Goal: Task Accomplishment & Management: Complete application form

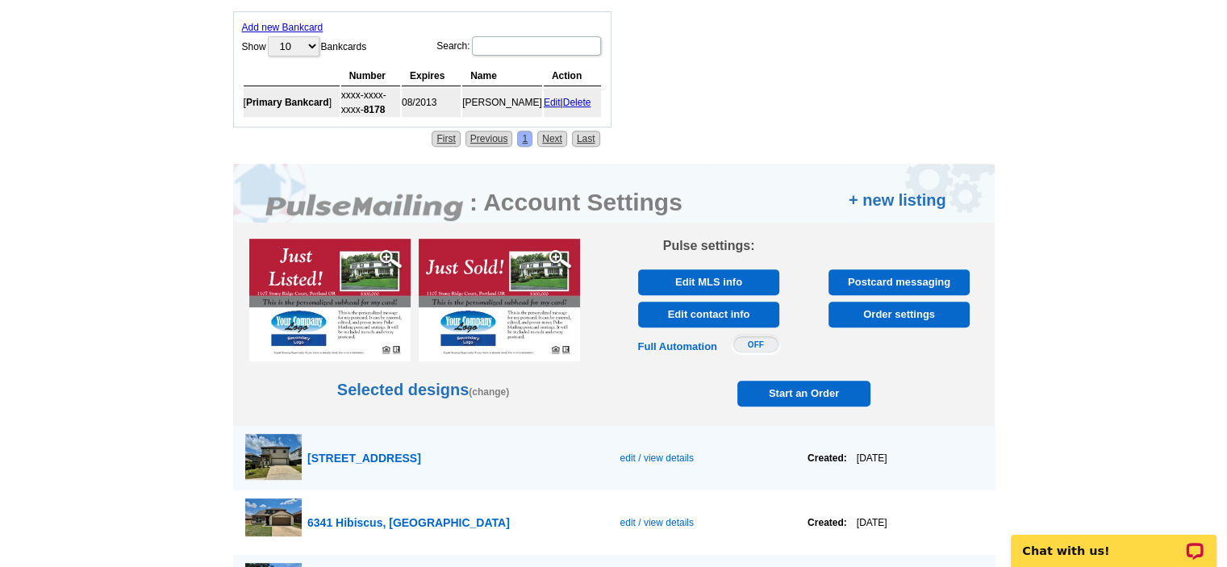
scroll to position [726, 0]
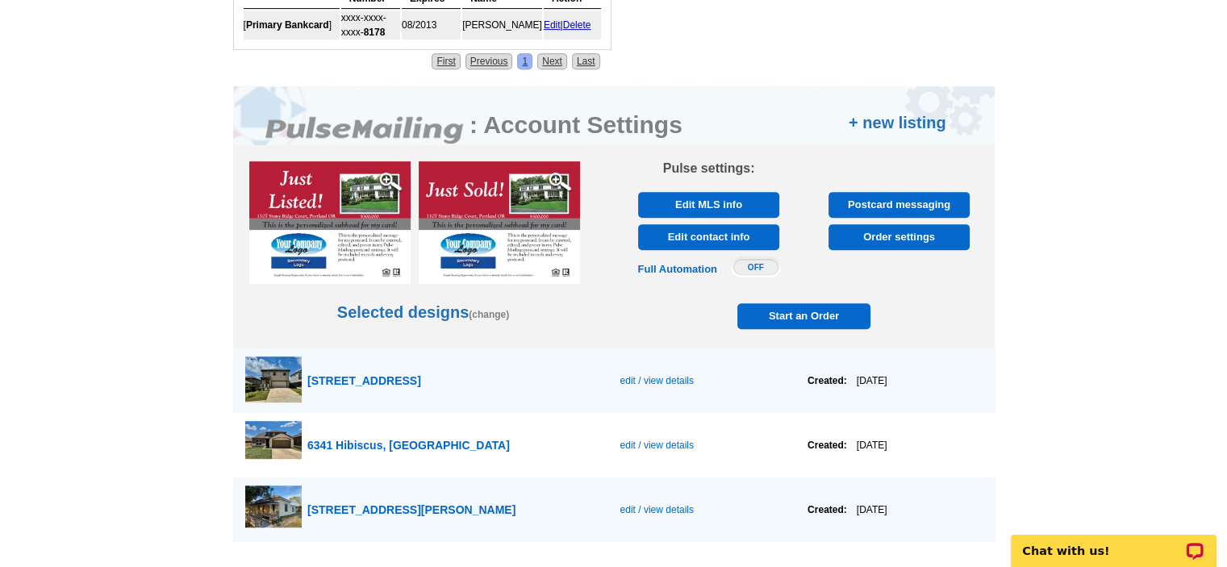
click at [626, 380] on span "edit / view details" at bounding box center [656, 380] width 73 height 11
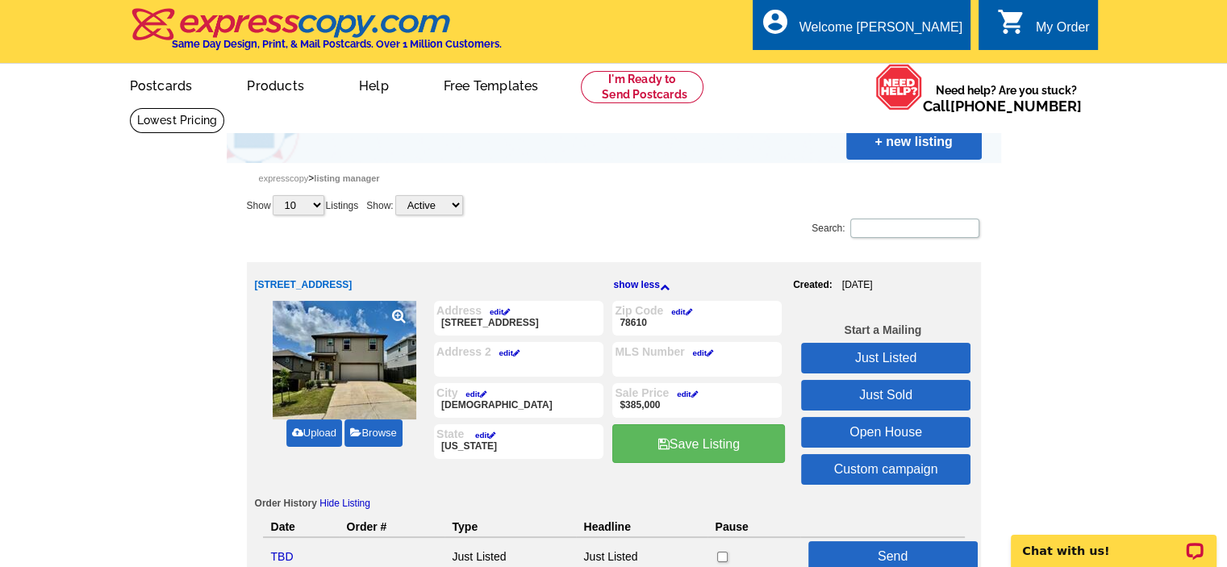
click at [313, 430] on link "Upload" at bounding box center [314, 433] width 56 height 27
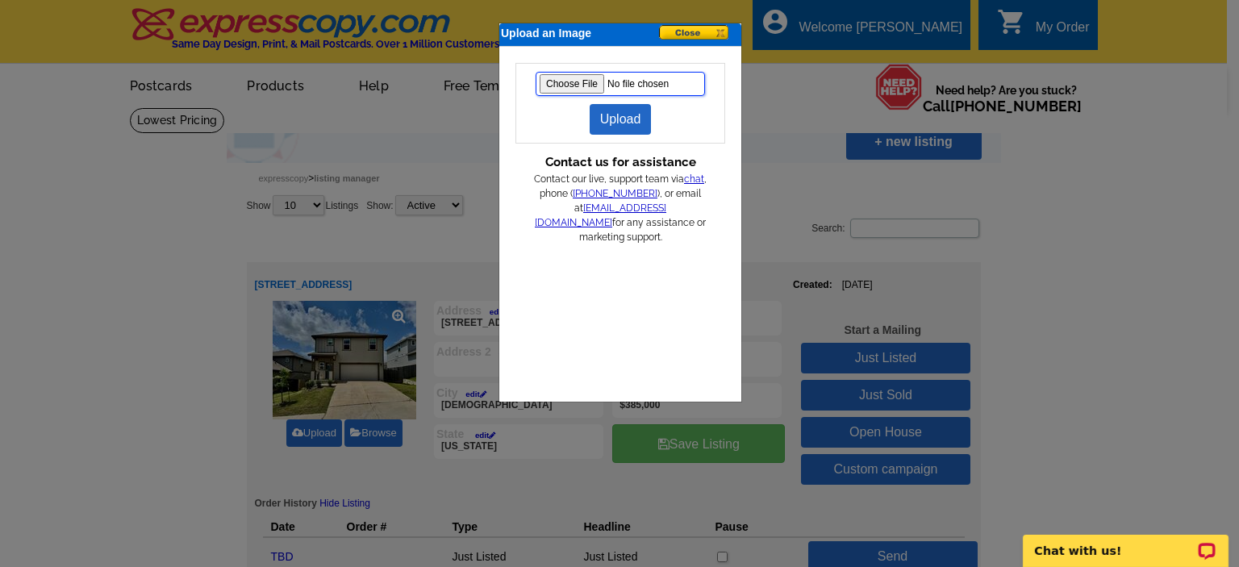
click at [570, 79] on input "file" at bounding box center [620, 84] width 169 height 24
type input "C:\fakepath\IMG_1673.jpg"
click at [620, 121] on link "Upload" at bounding box center [621, 119] width 62 height 31
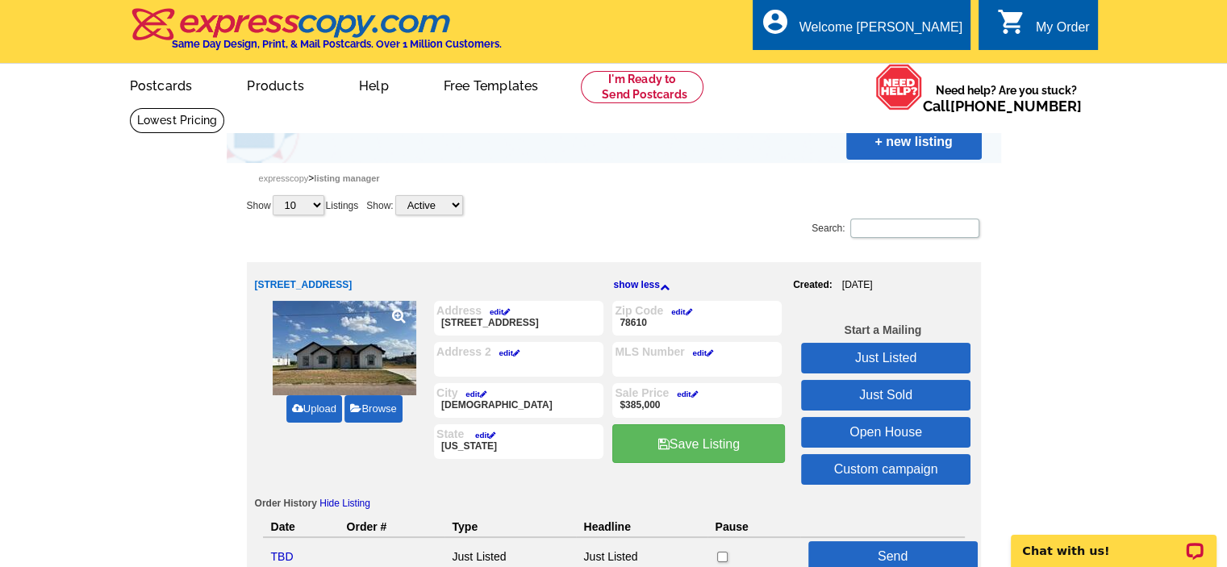
click at [500, 312] on link "edit" at bounding box center [496, 311] width 28 height 9
click at [0, 0] on input "6509 Mallord Brook Bnd" at bounding box center [0, 0] width 0 height 0
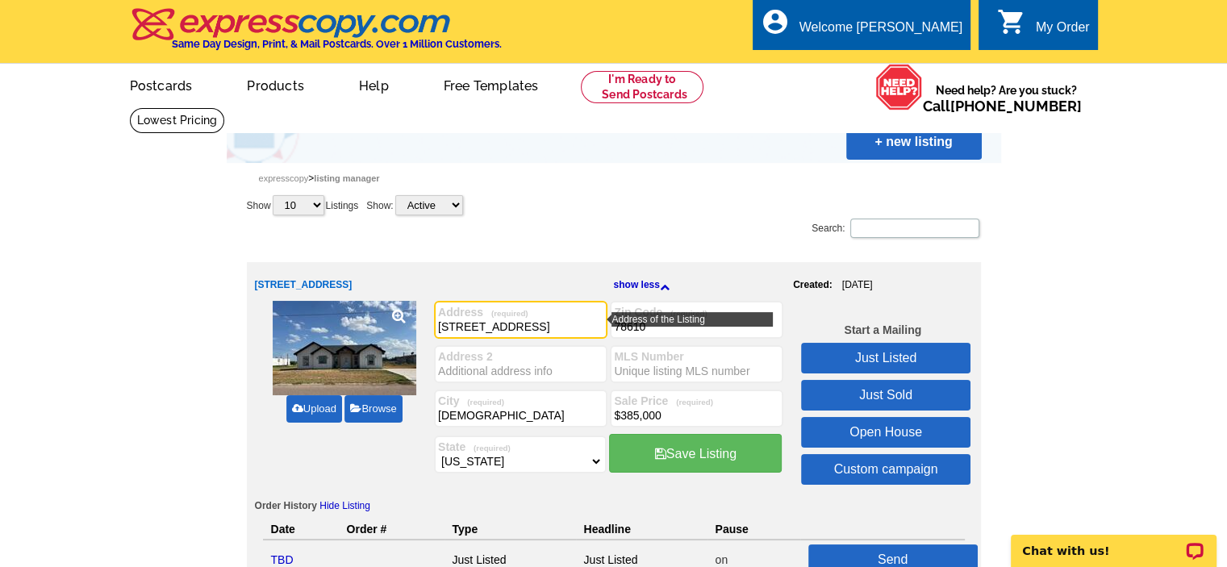
drag, startPoint x: 574, startPoint y: 325, endPoint x: 343, endPoint y: 327, distance: 230.8
click at [343, 327] on div "Upload Browse Address (required) 6509 Mallord Brook Bnd 6509 Mallord Brook Bnd …" at bounding box center [614, 396] width 718 height 190
type input "8111 Lupita Uribe St"
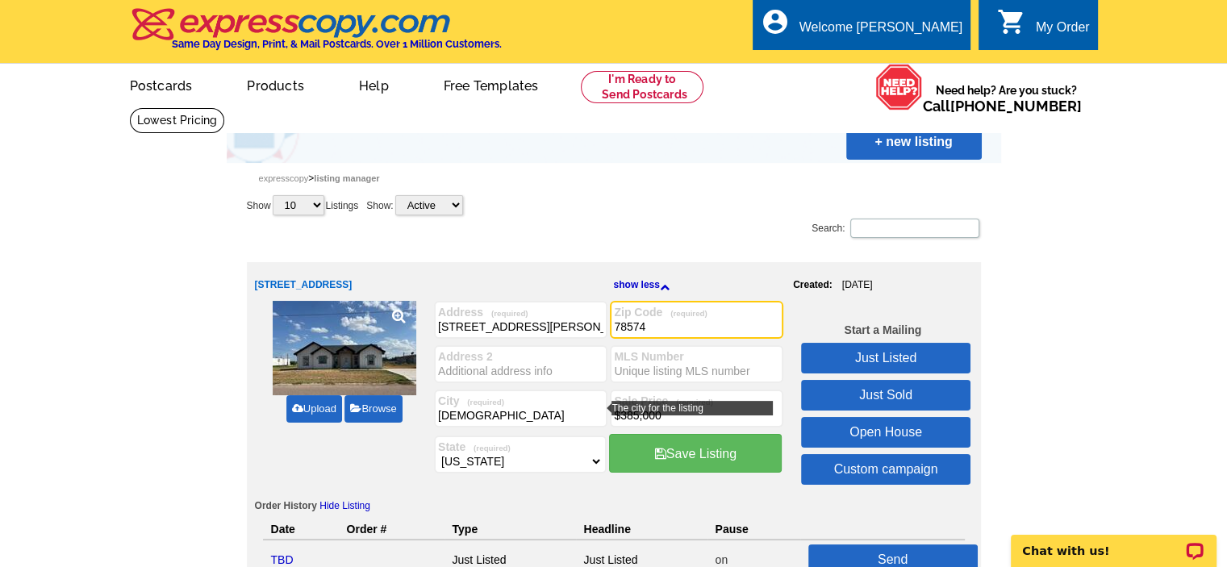
type input "78574"
drag, startPoint x: 480, startPoint y: 415, endPoint x: 363, endPoint y: 404, distance: 117.5
click at [372, 404] on div "Upload Browse Address (required) 8111 Lupita Uribe St 6509 Mallord Brook Bnd Zi…" at bounding box center [614, 396] width 718 height 190
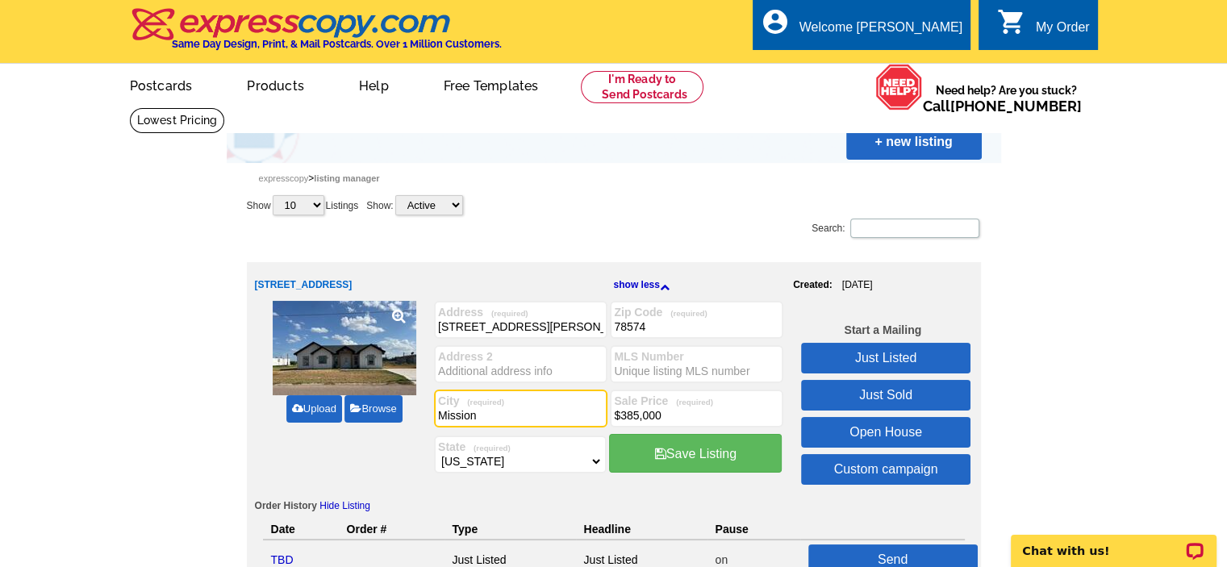
type input "Mission"
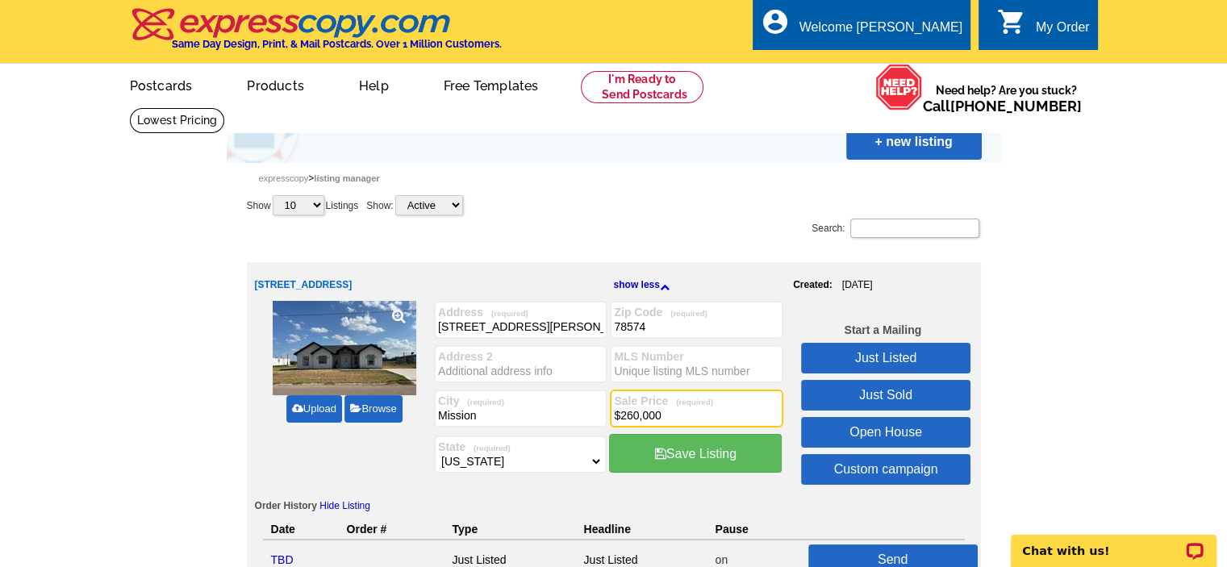
type input "$260,000"
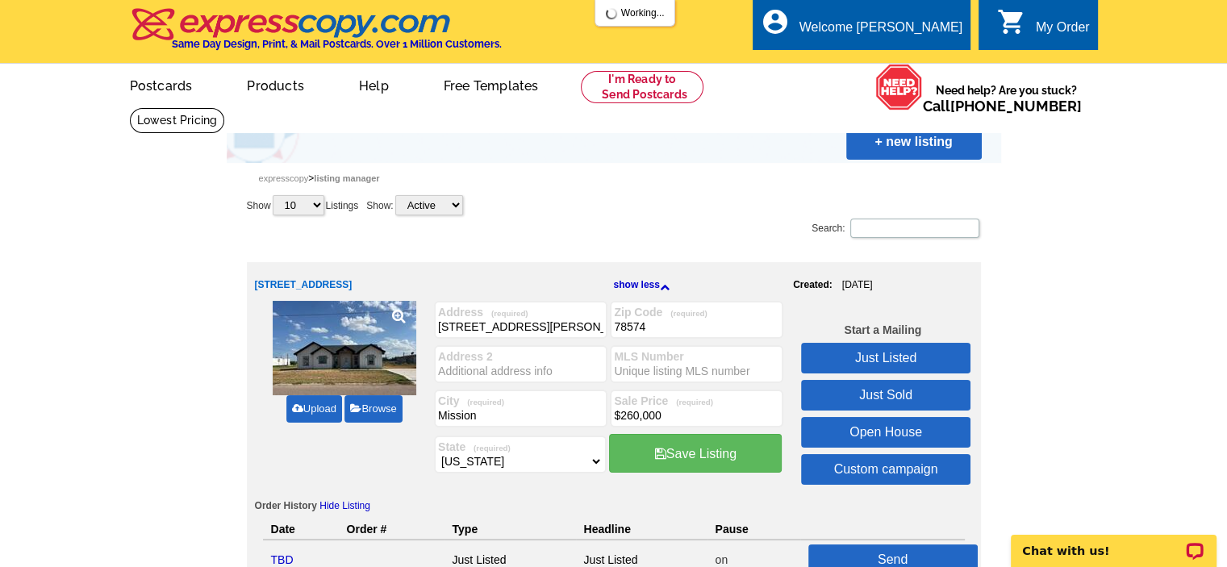
click at [909, 356] on link "Just Listed" at bounding box center [885, 358] width 169 height 31
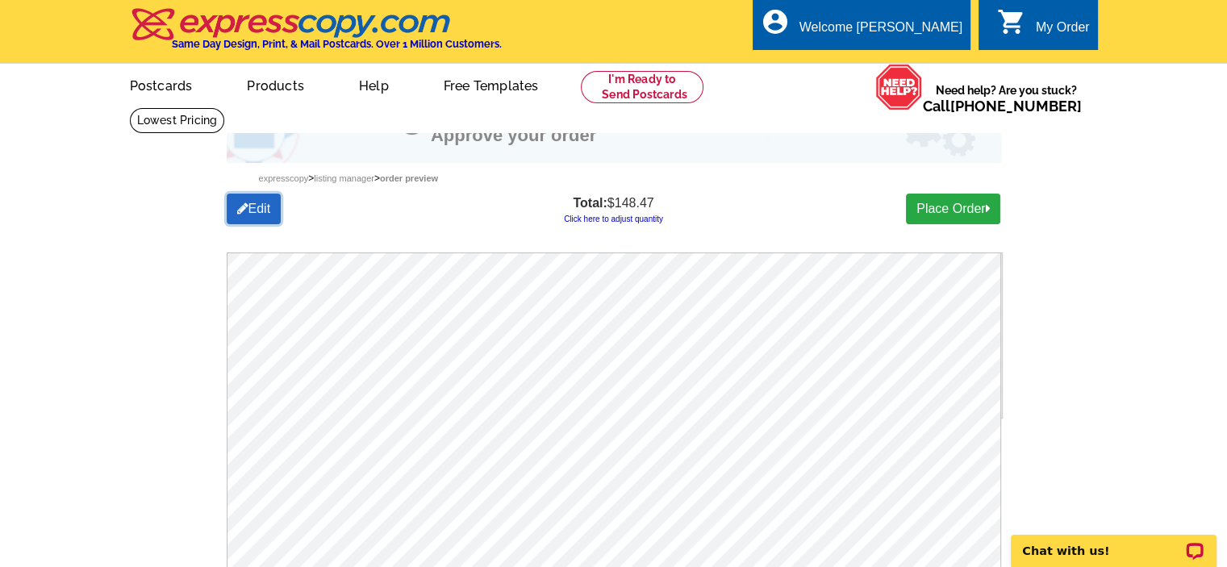
click at [249, 211] on link "Edit" at bounding box center [254, 209] width 55 height 31
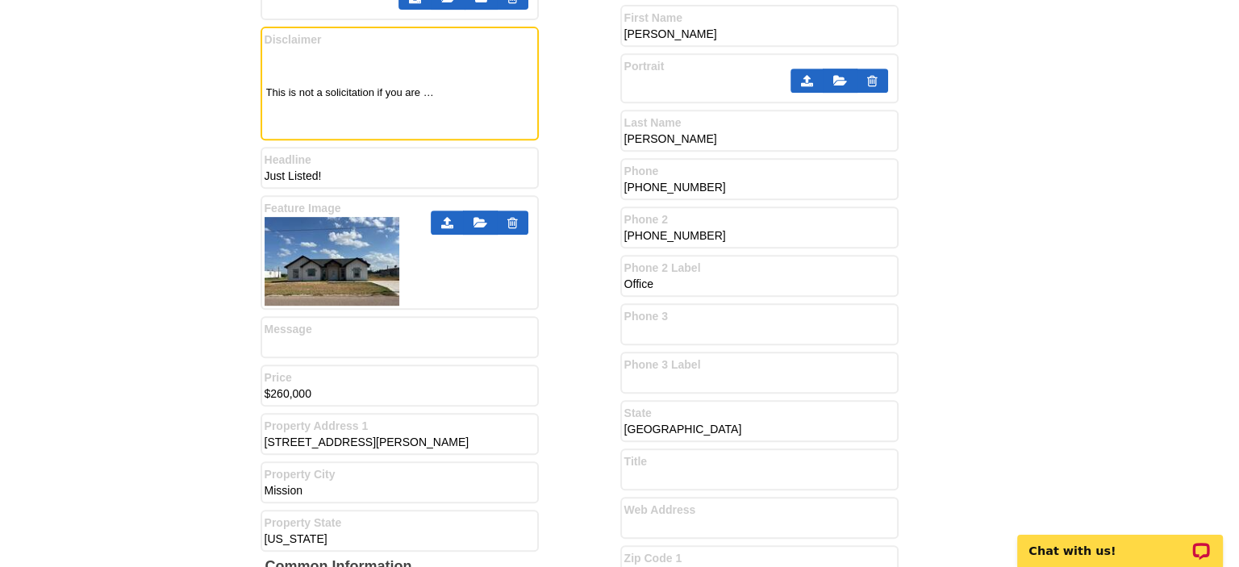
scroll to position [968, 0]
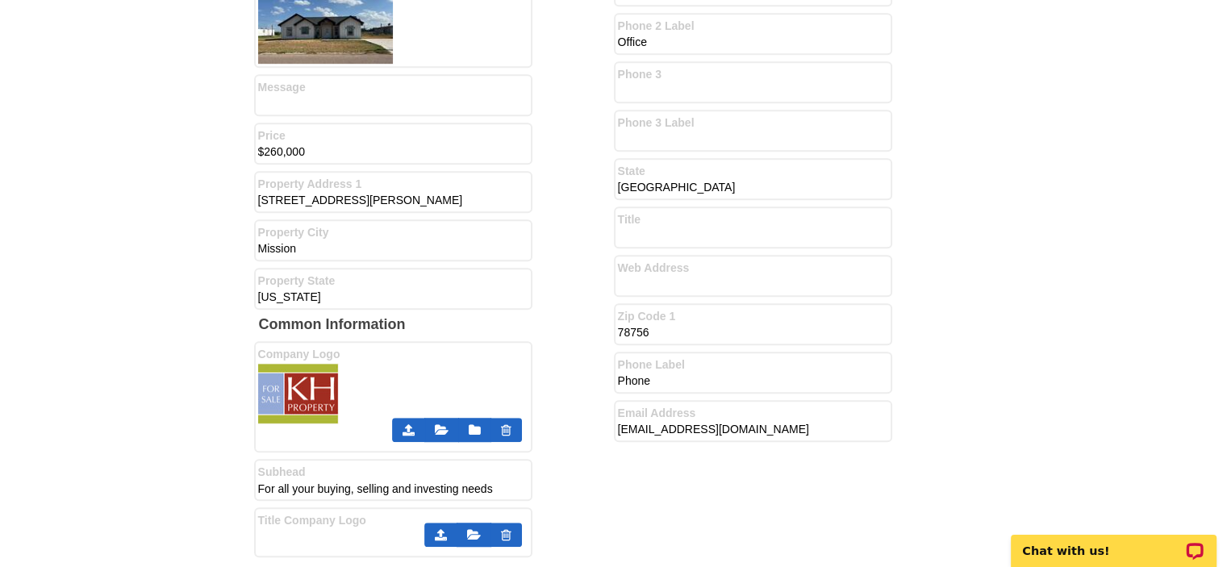
click at [408, 424] on icon at bounding box center [409, 430] width 12 height 13
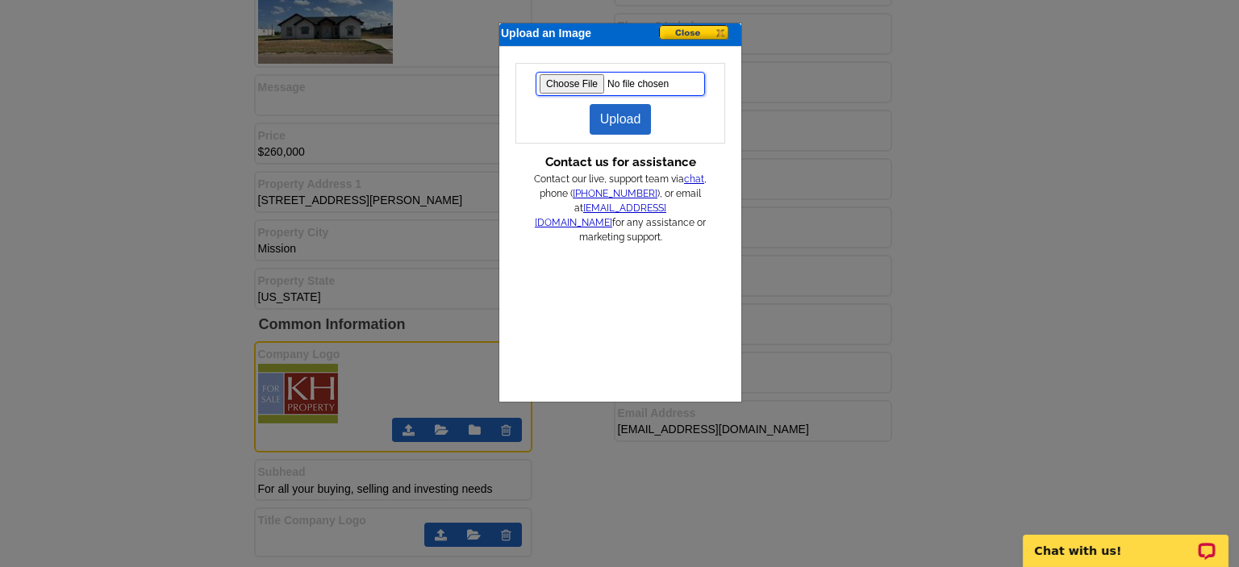
click at [586, 84] on input "file" at bounding box center [620, 84] width 169 height 24
type input "C:\fakepath\new graphic.jpg"
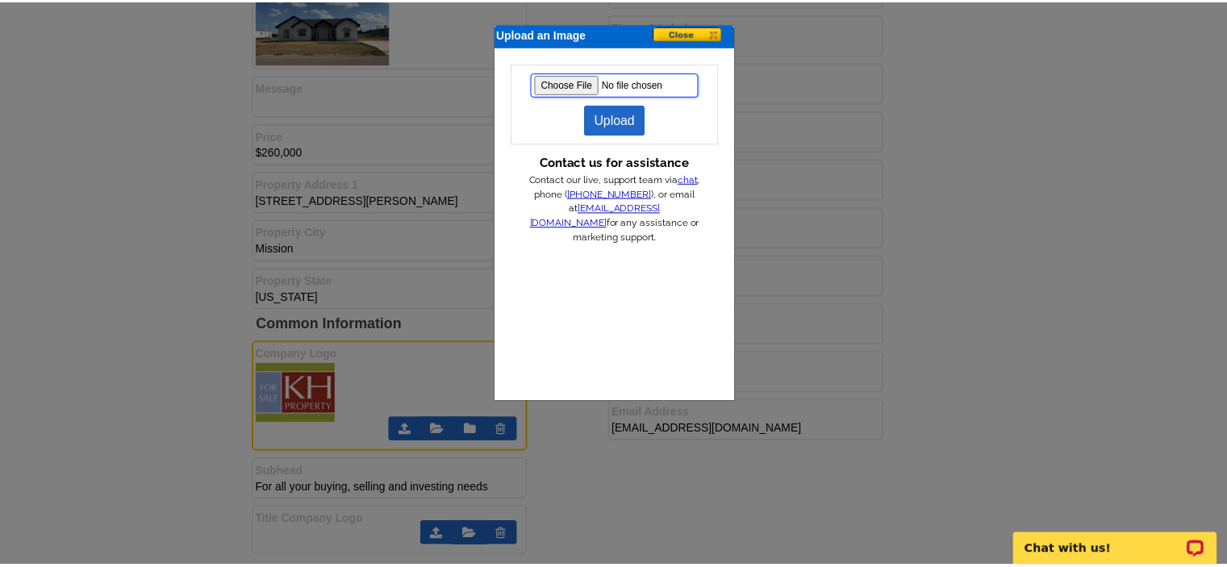
scroll to position [0, 0]
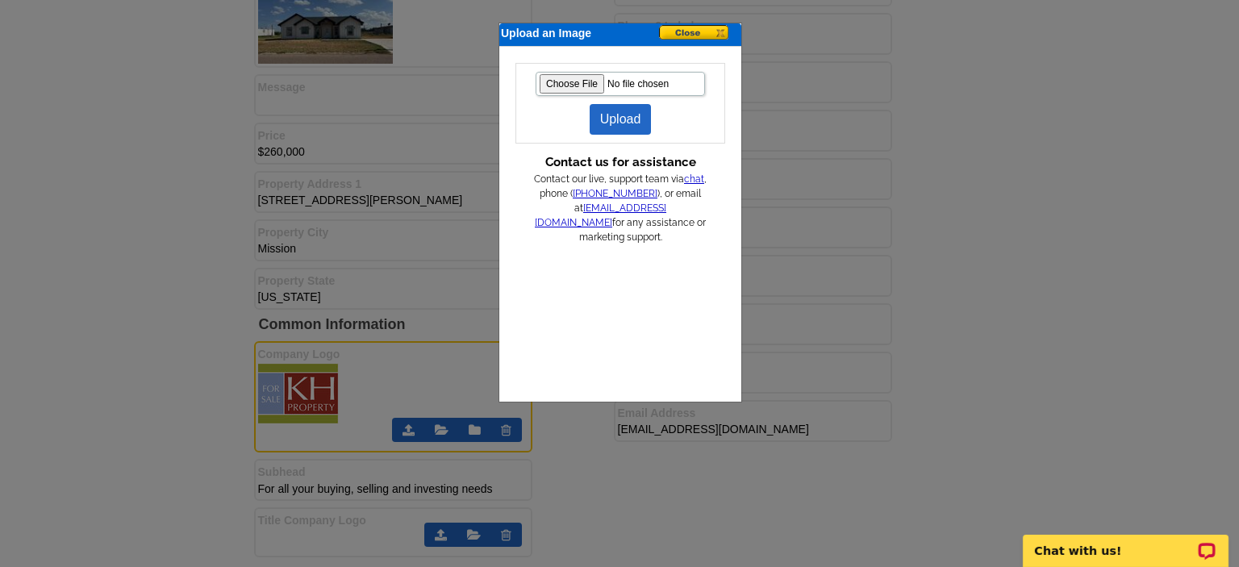
click at [628, 117] on link "Upload" at bounding box center [621, 119] width 62 height 31
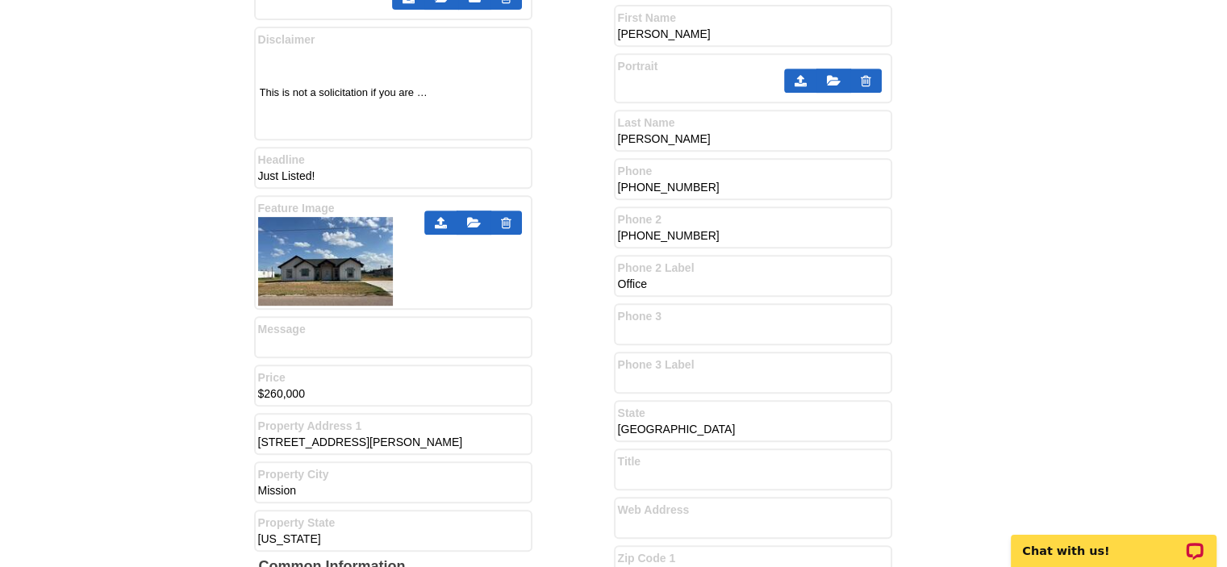
scroll to position [484, 0]
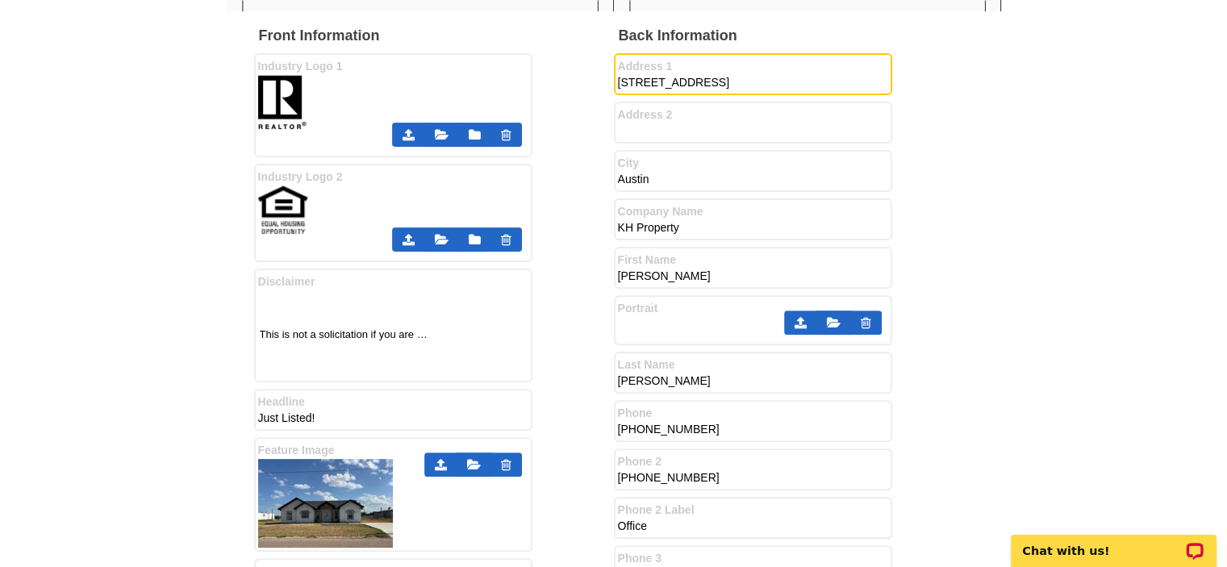
drag, startPoint x: 824, startPoint y: 80, endPoint x: 374, endPoint y: 77, distance: 450.3
click at [375, 77] on div "Front Information Industry Logo 1 Industry Logo 2" at bounding box center [614, 538] width 720 height 1022
type input "2802 Charlotte Dr."
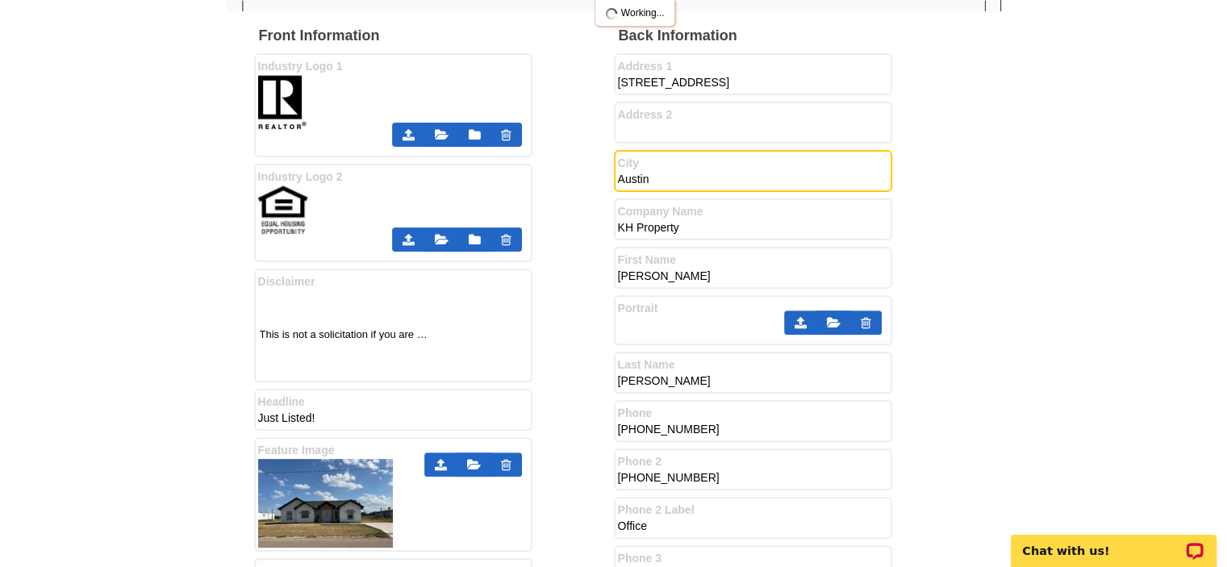
drag, startPoint x: 661, startPoint y: 179, endPoint x: 578, endPoint y: 177, distance: 83.1
click at [580, 177] on div "Front Information Industry Logo 1 Industry Logo 2" at bounding box center [614, 538] width 720 height 1022
type input "Pharr"
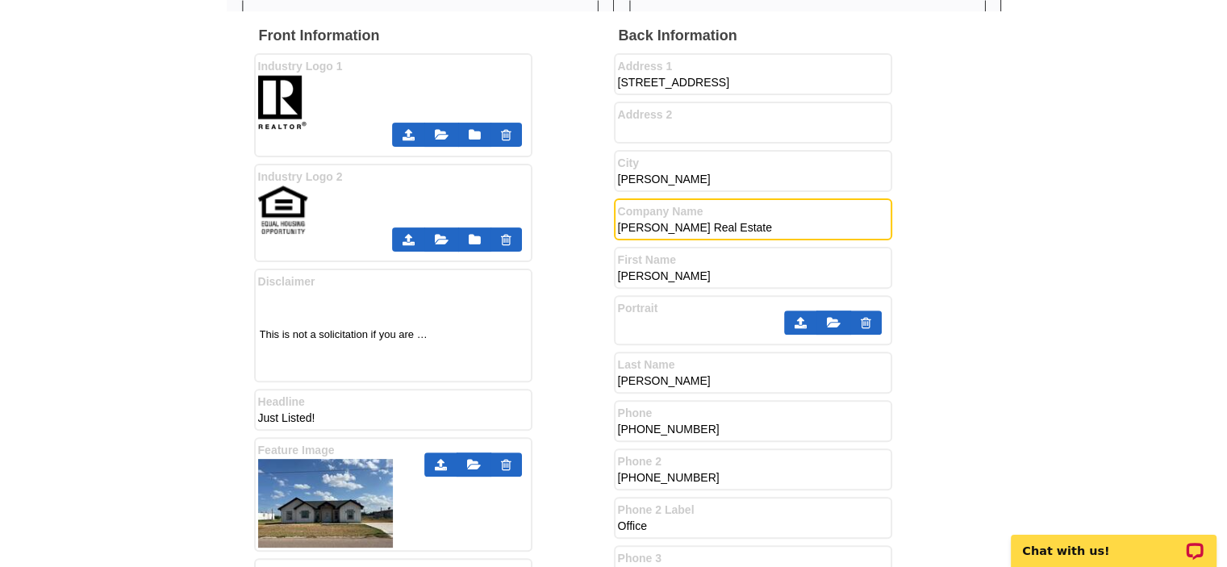
type input "Chris Hinkle Real Estate"
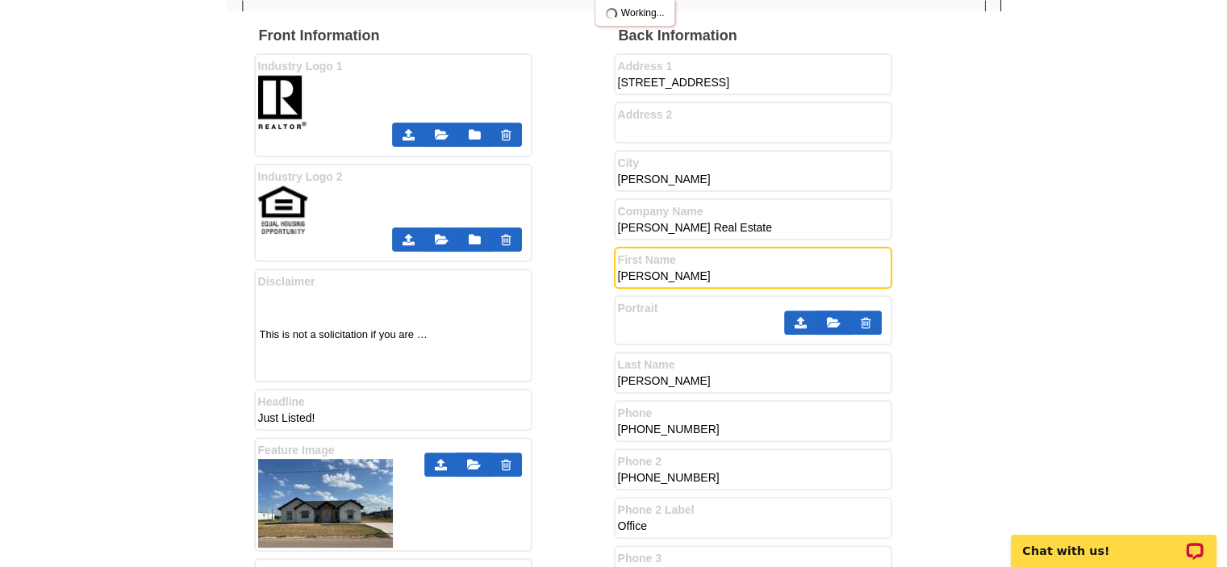
type input "[PERSON_NAME]"
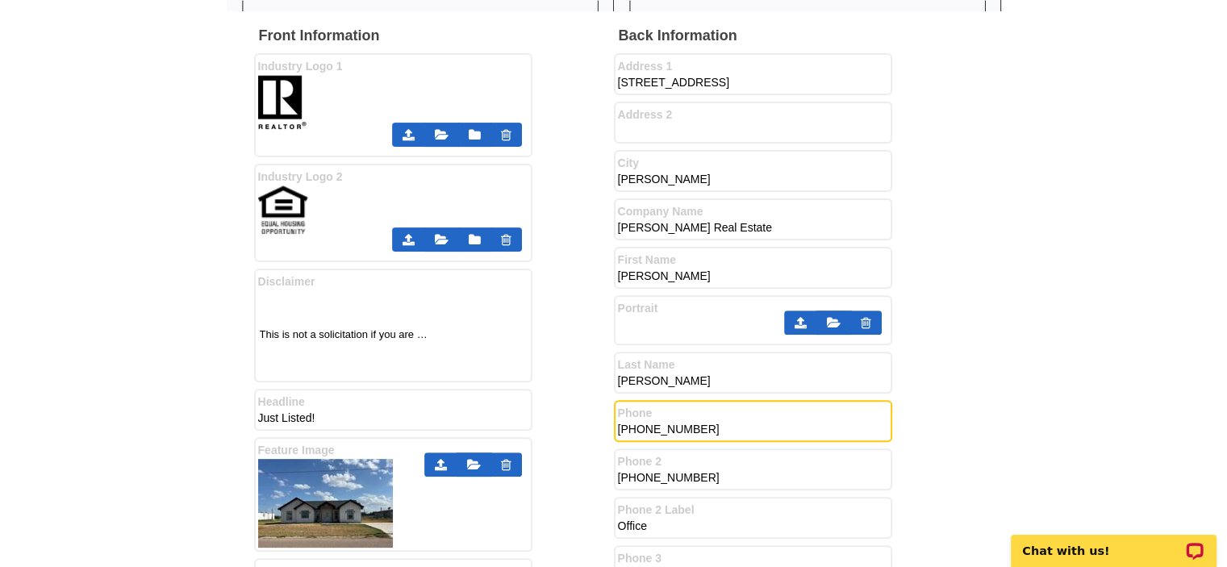
type input "956-929-4567"
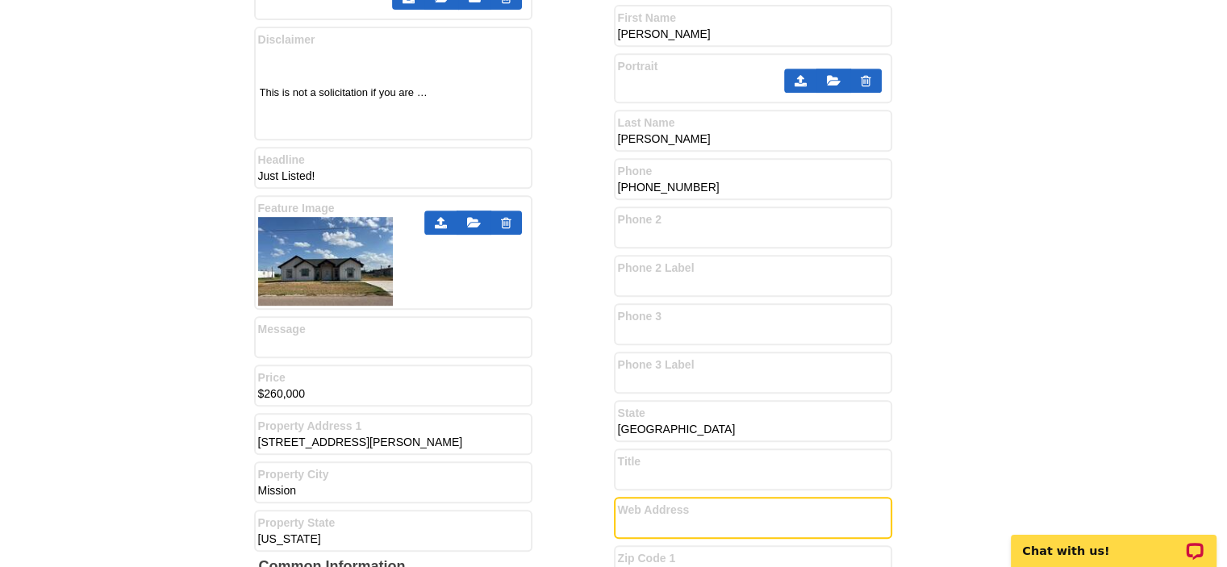
scroll to position [968, 0]
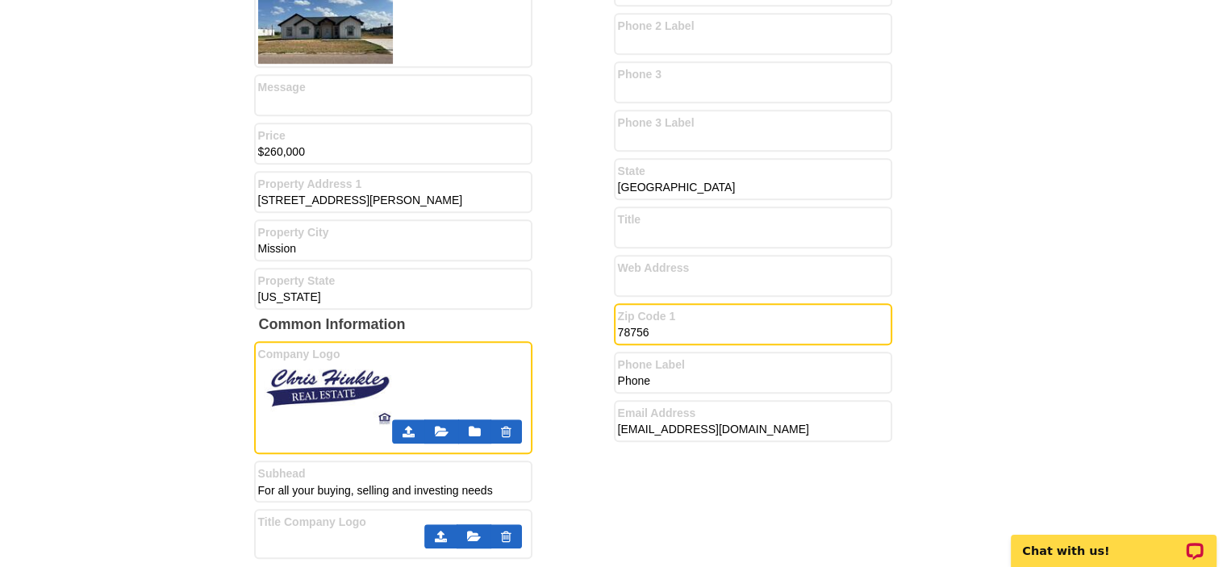
click at [680, 332] on input "78756" at bounding box center [747, 333] width 258 height 16
type input "78577"
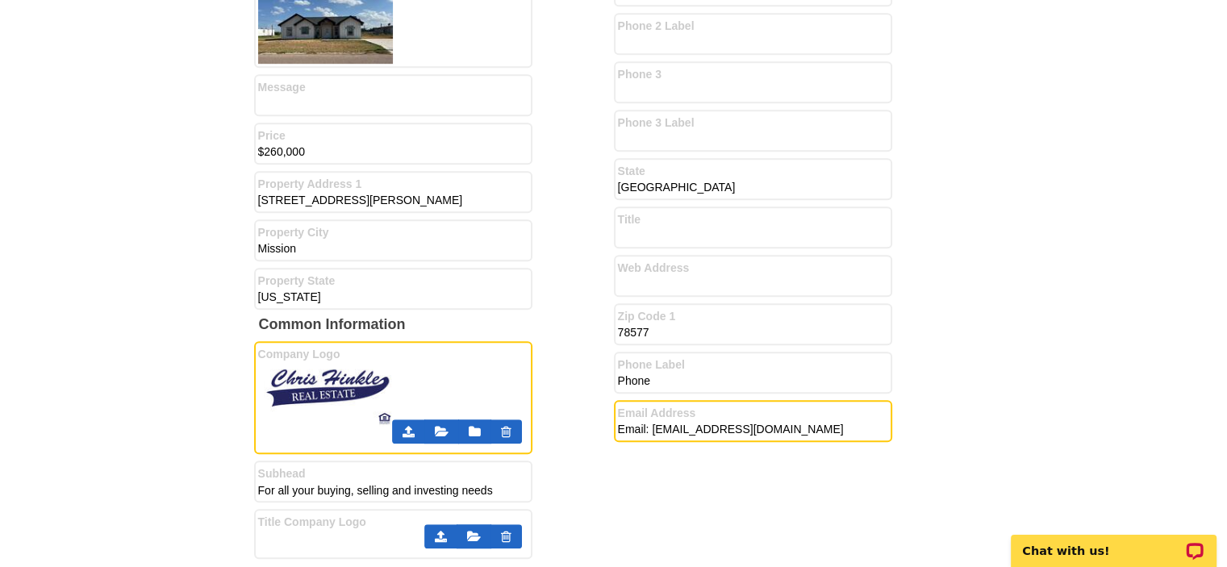
type input "Email: info@chre.us"
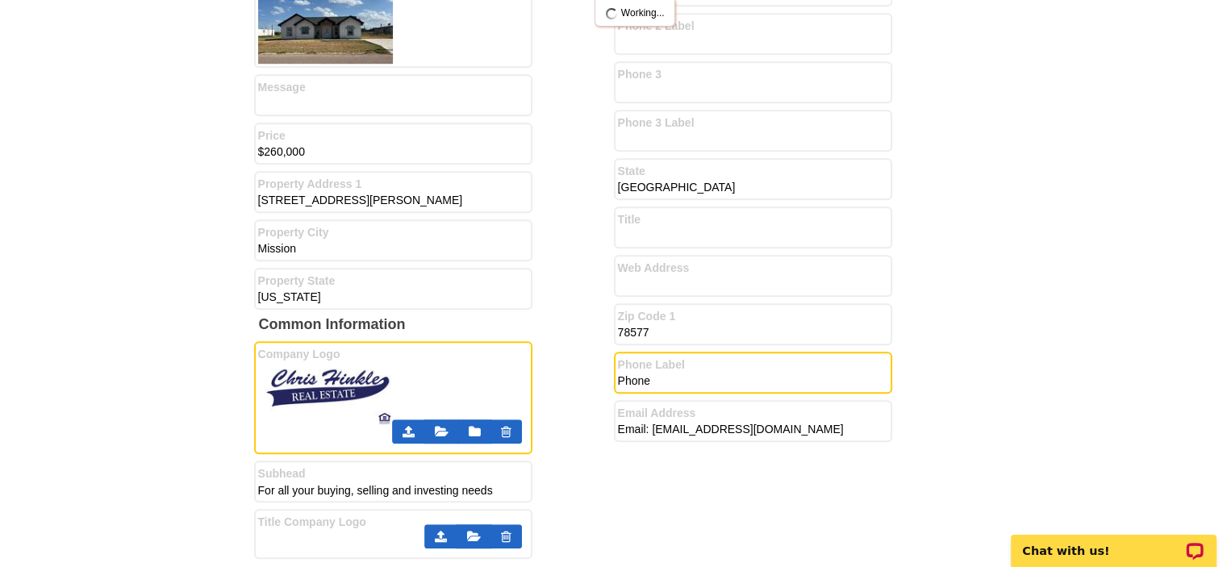
drag, startPoint x: 675, startPoint y: 387, endPoint x: 663, endPoint y: 380, distance: 13.7
click at [675, 386] on input "Phone" at bounding box center [747, 382] width 258 height 16
drag, startPoint x: 672, startPoint y: 380, endPoint x: 546, endPoint y: 377, distance: 125.9
click at [539, 375] on div "Front Information Industry Logo 1 Industry Logo 2" at bounding box center [614, 54] width 720 height 1022
click at [986, 210] on div "Front Information Industry Logo 1 Industry Logo 2 TX" at bounding box center [614, 54] width 775 height 1022
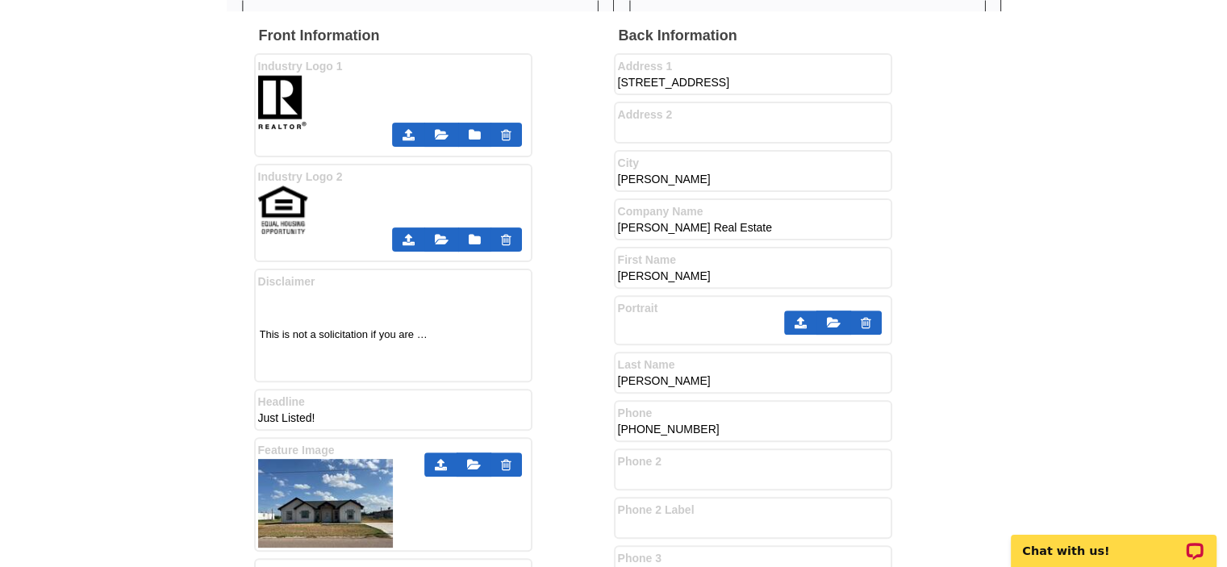
scroll to position [726, 0]
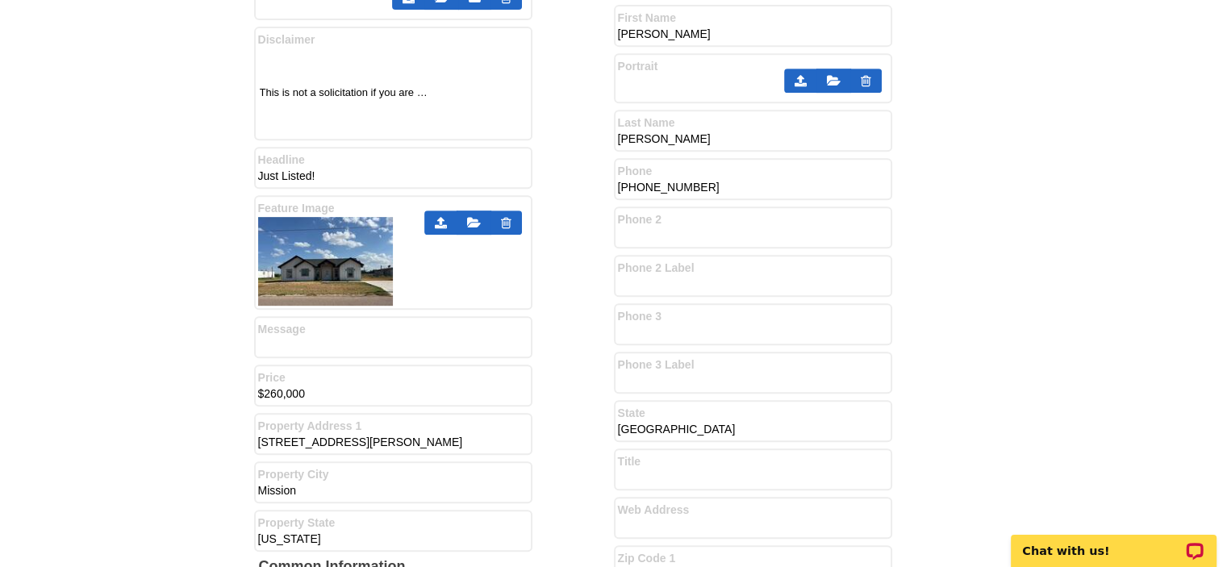
click at [619, 189] on input "956-929-4567" at bounding box center [747, 188] width 258 height 16
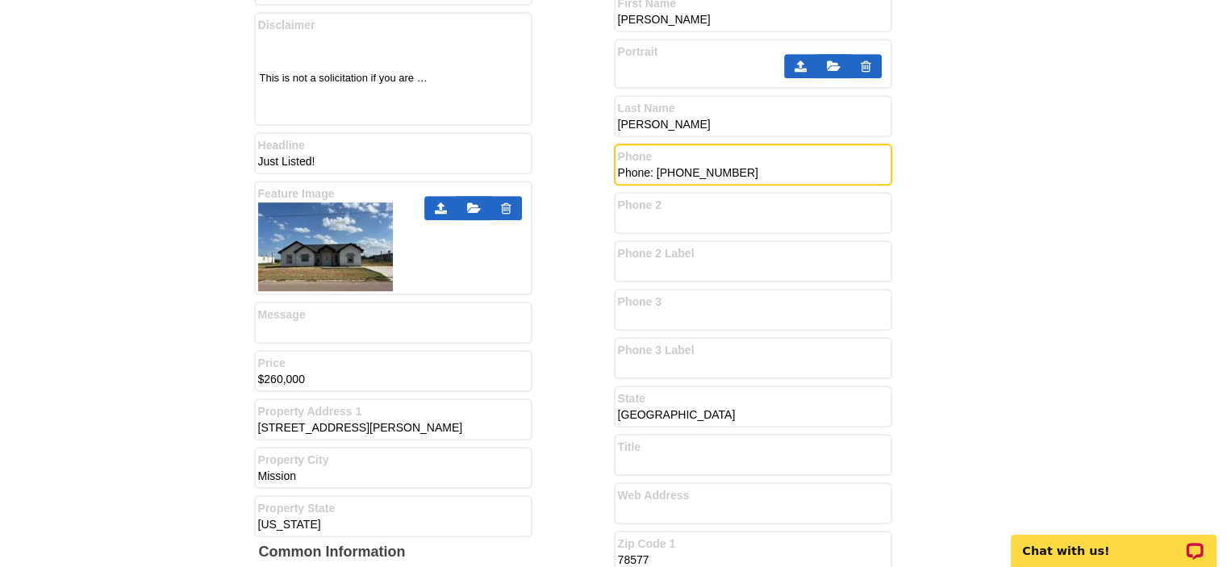
scroll to position [968, 0]
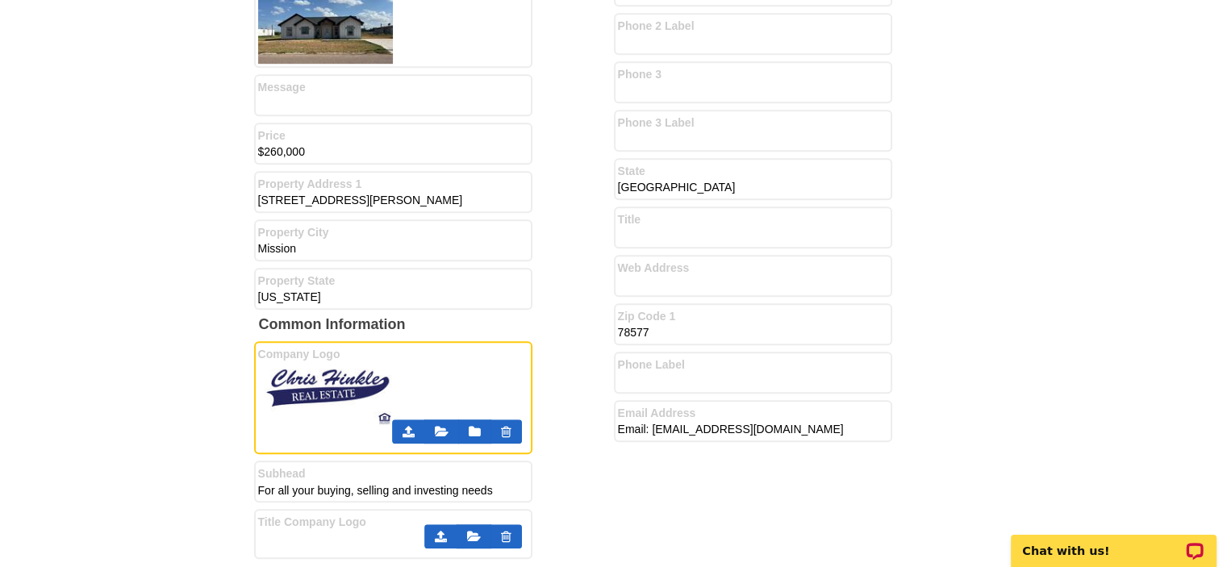
type input "Phone: 956-929-4567"
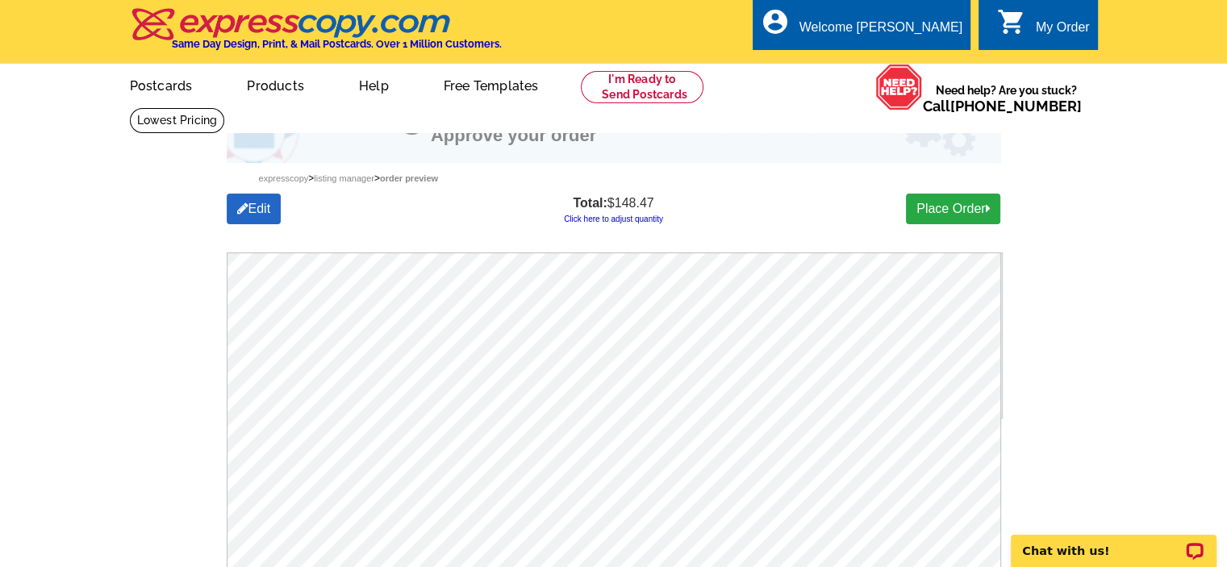
scroll to position [242, 0]
